Goal: Task Accomplishment & Management: Use online tool/utility

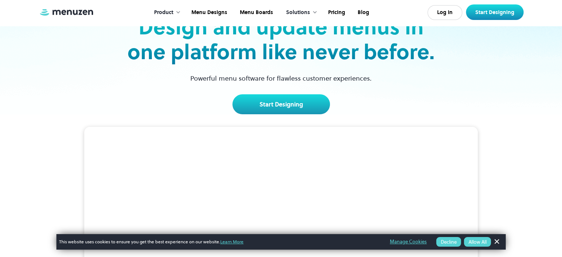
scroll to position [89, 0]
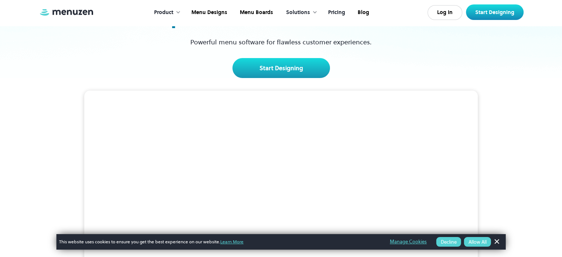
click at [335, 17] on link "Pricing" at bounding box center [336, 12] width 30 height 23
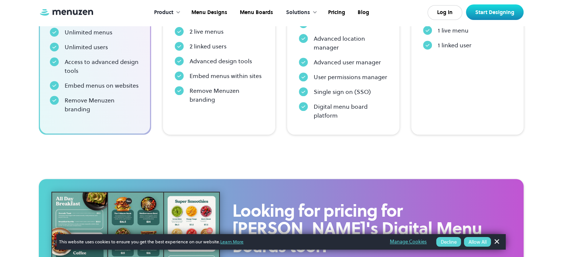
scroll to position [399, 0]
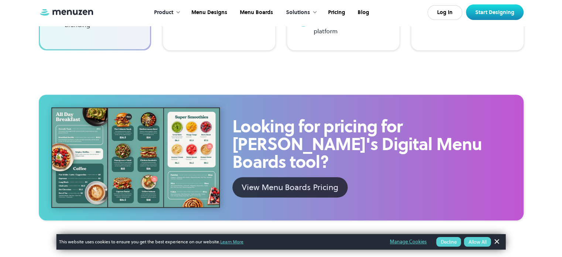
click at [314, 181] on div "View Menu Boards Pricing" at bounding box center [290, 187] width 96 height 12
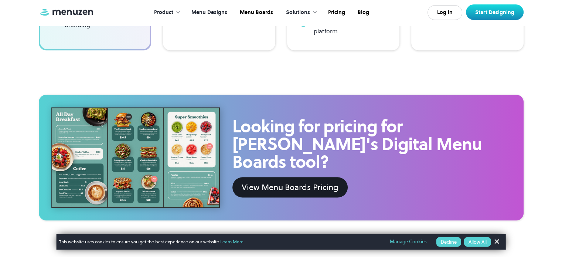
click at [212, 10] on link "Menu Designs" at bounding box center [208, 12] width 48 height 23
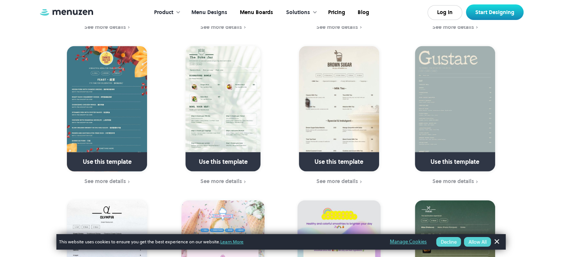
scroll to position [1581, 0]
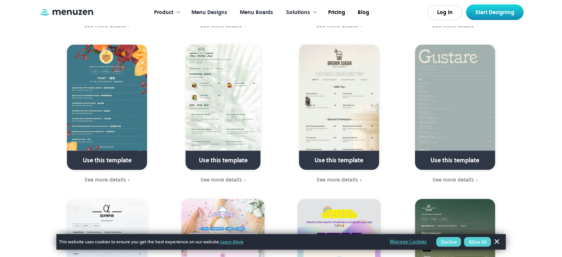
click at [249, 14] on link "Menu Boards" at bounding box center [256, 12] width 46 height 23
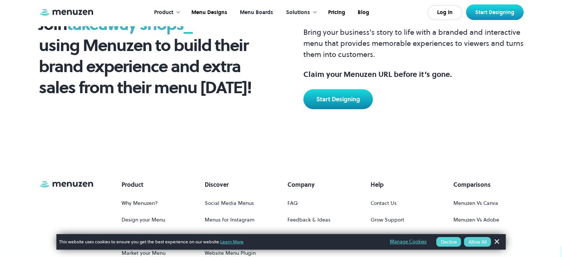
scroll to position [952, 0]
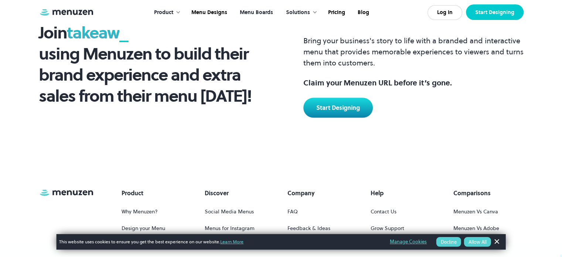
click at [472, 8] on link "Start Designing" at bounding box center [495, 12] width 58 height 16
